Goal: Find specific page/section: Find specific page/section

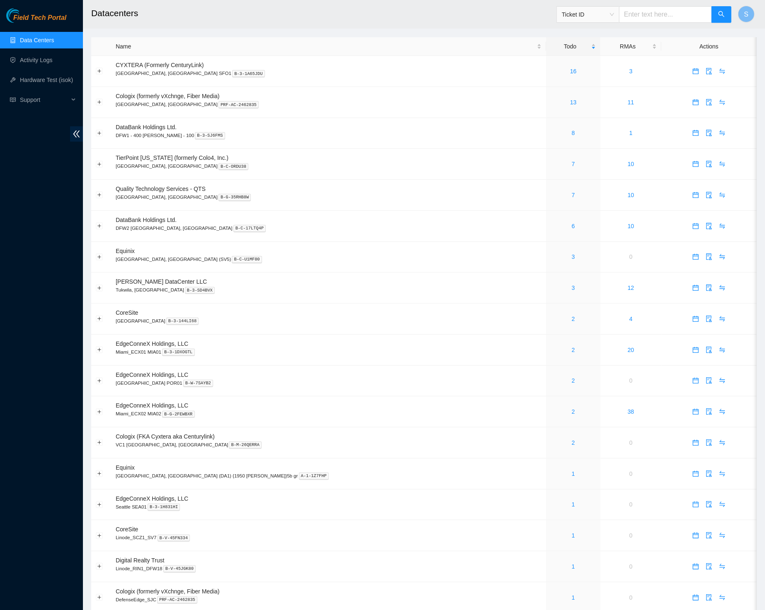
click at [361, 13] on h2 "Datacenters" at bounding box center [353, 13] width 524 height 27
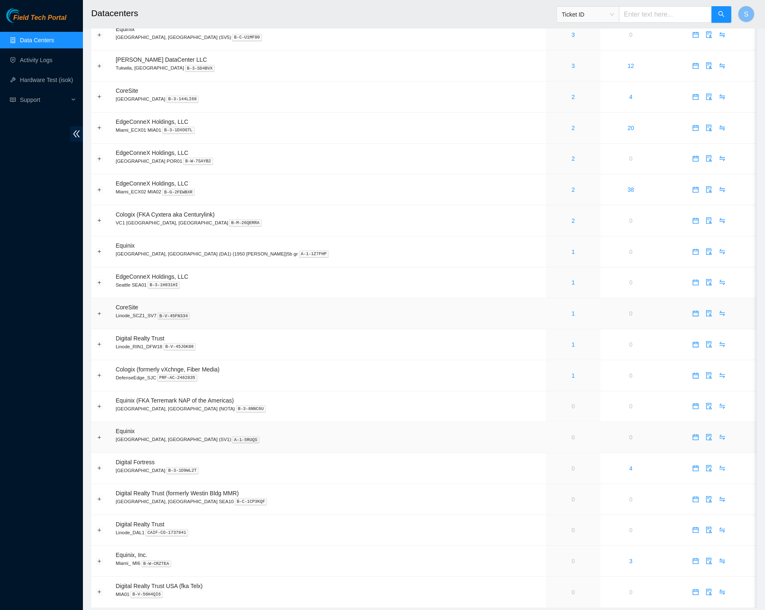
scroll to position [251, 0]
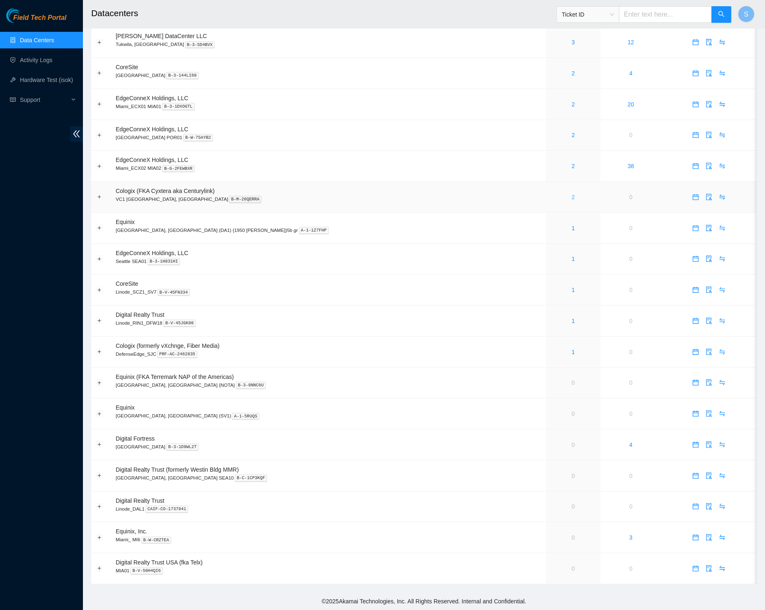
click at [571, 194] on link "2" at bounding box center [572, 197] width 3 height 7
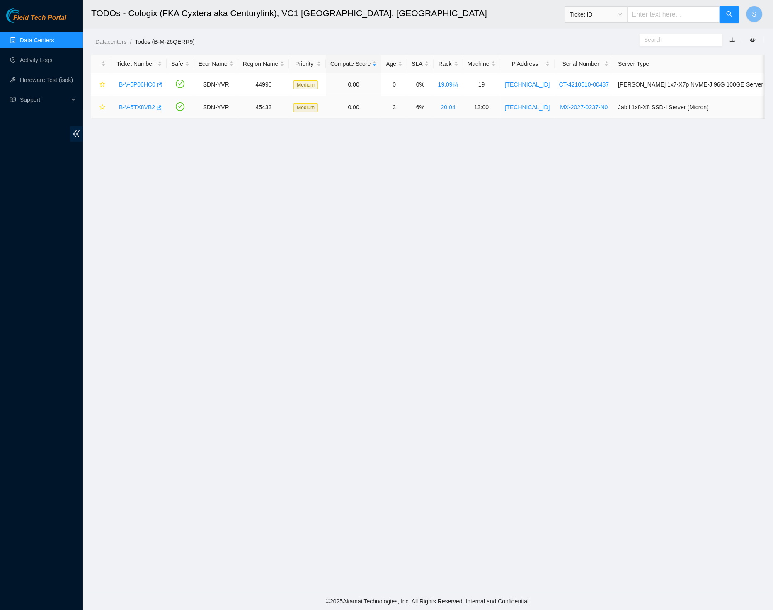
click at [146, 109] on link "B-V-5TX8VB2" at bounding box center [137, 107] width 36 height 7
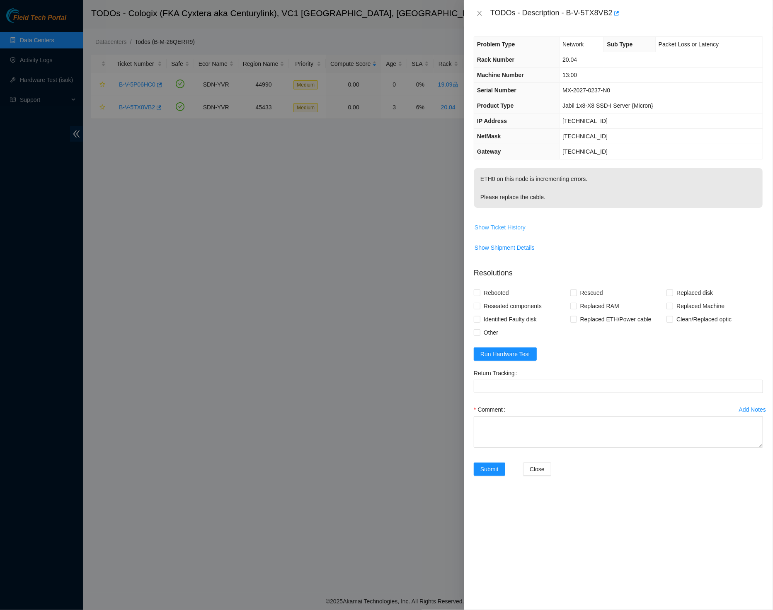
click at [515, 224] on span "Show Ticket History" at bounding box center [500, 227] width 51 height 9
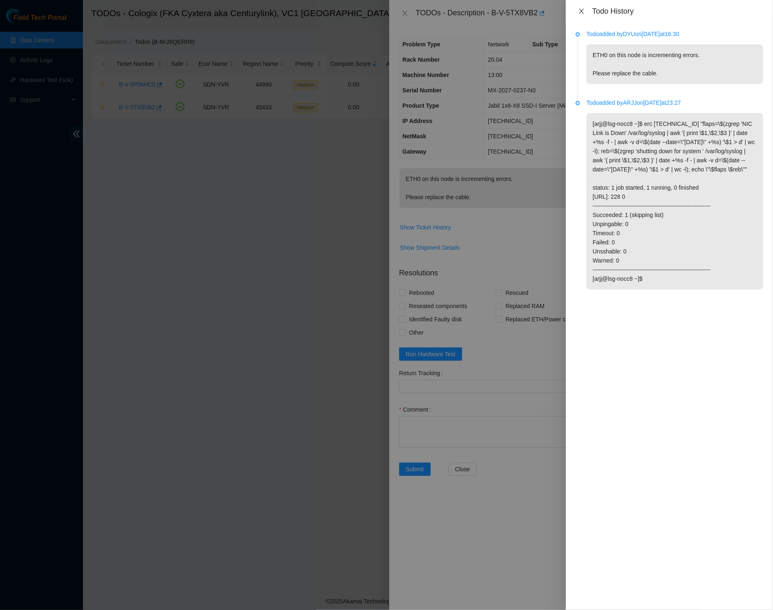
click at [583, 14] on icon "close" at bounding box center [581, 11] width 7 height 7
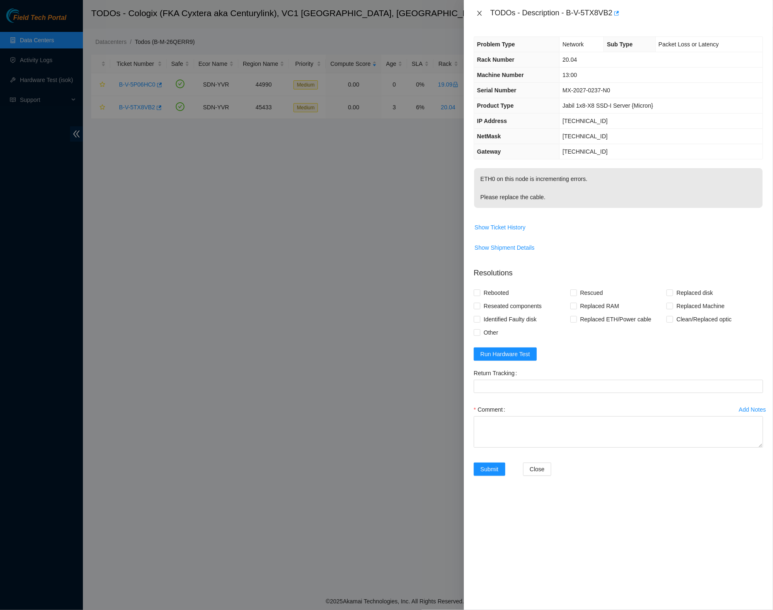
click at [481, 10] on button "Close" at bounding box center [480, 14] width 12 height 8
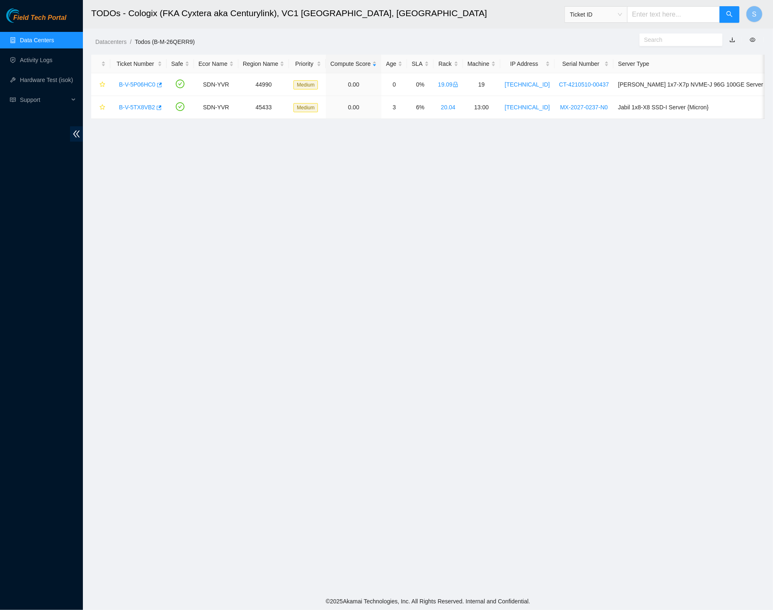
click at [42, 17] on span "Field Tech Portal" at bounding box center [39, 18] width 53 height 8
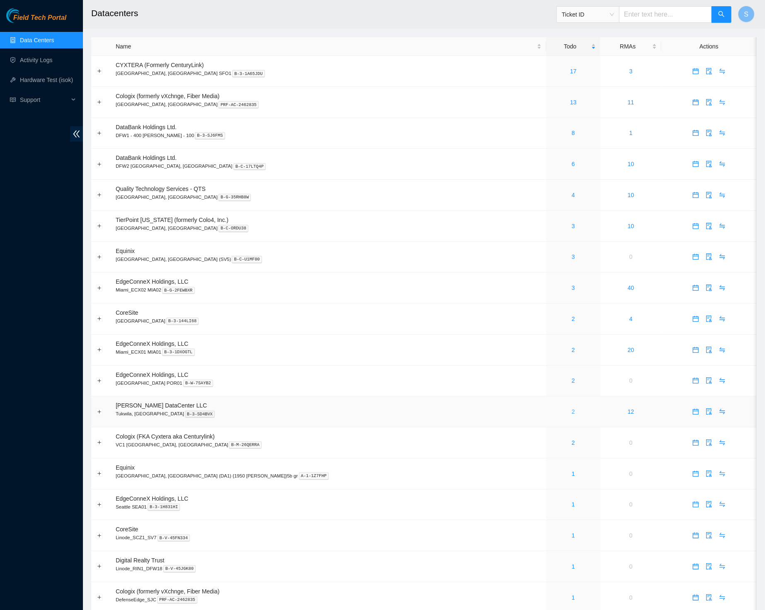
click at [571, 412] on link "2" at bounding box center [572, 412] width 3 height 7
